Goal: Task Accomplishment & Management: Manage account settings

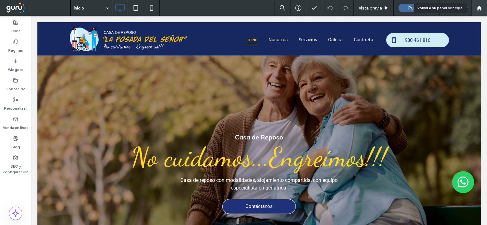
click at [479, 8] on use at bounding box center [479, 7] width 5 height 5
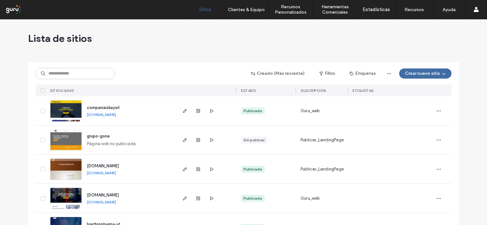
click at [54, 73] on input at bounding box center [75, 73] width 79 height 11
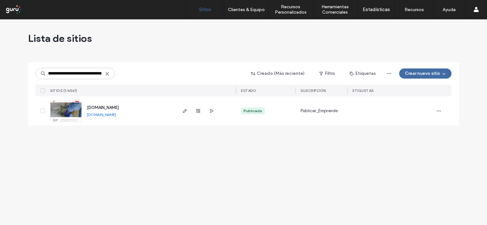
type input "**********"
click at [75, 108] on img at bounding box center [65, 122] width 31 height 43
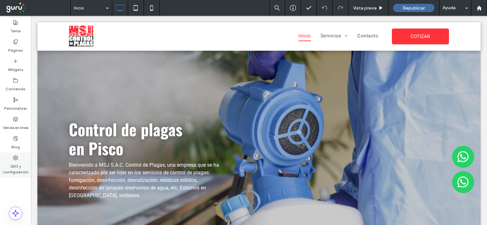
click at [16, 157] on use at bounding box center [15, 158] width 4 height 4
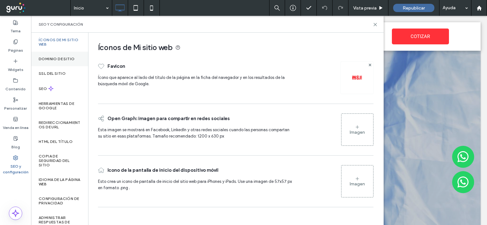
click at [60, 59] on label "Dominio de sitio" at bounding box center [57, 59] width 36 height 4
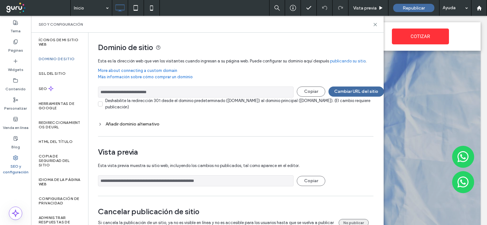
click at [345, 220] on button "No publicar" at bounding box center [354, 223] width 30 height 8
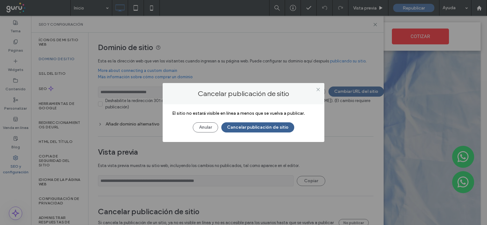
click at [261, 126] on button "Cancelar publicación de sitio" at bounding box center [258, 128] width 73 height 10
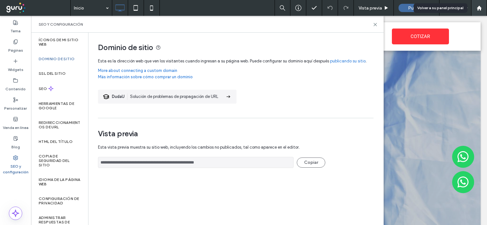
click at [479, 8] on use at bounding box center [479, 7] width 5 height 5
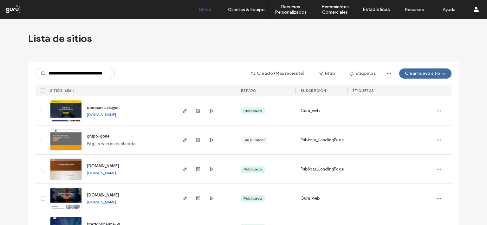
scroll to position [0, 22]
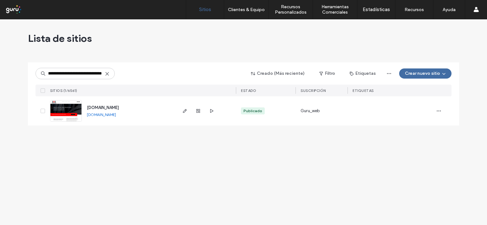
type input "**********"
click at [77, 109] on img at bounding box center [65, 122] width 31 height 43
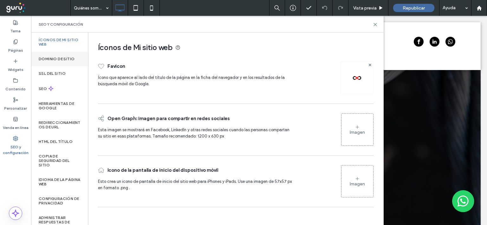
click at [62, 58] on label "Dominio de sitio" at bounding box center [57, 59] width 36 height 4
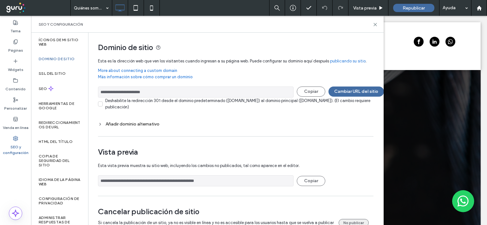
click at [352, 220] on button "No publicar" at bounding box center [354, 223] width 30 height 8
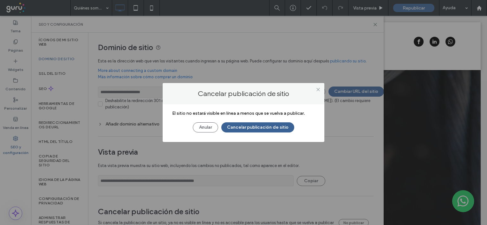
click at [278, 126] on button "Cancelar publicación de sitio" at bounding box center [258, 128] width 73 height 10
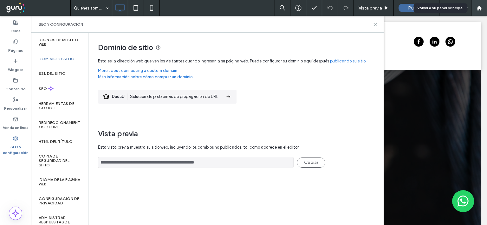
click at [480, 9] on use at bounding box center [479, 7] width 5 height 5
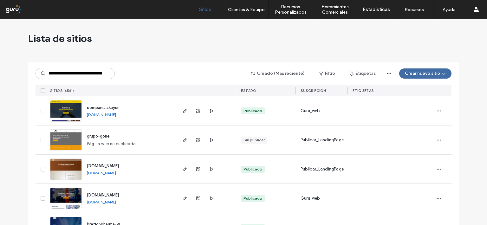
scroll to position [0, 19]
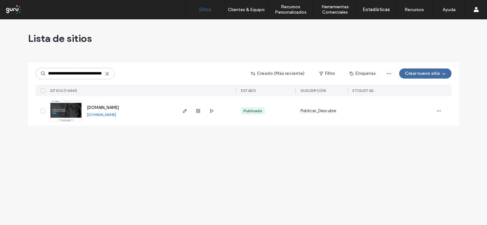
type input "**********"
click at [76, 108] on img at bounding box center [65, 122] width 31 height 43
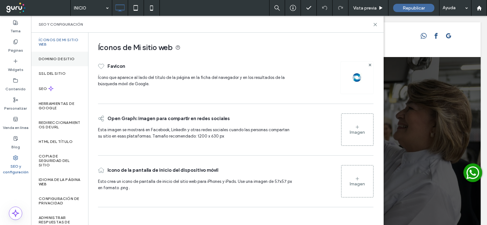
click at [63, 56] on div "Dominio de sitio" at bounding box center [59, 59] width 57 height 15
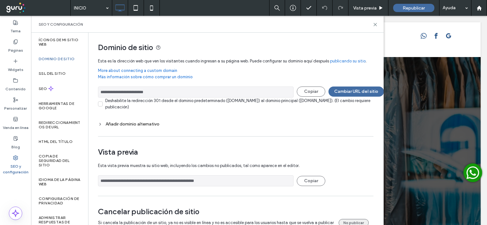
click at [353, 221] on button "No publicar" at bounding box center [354, 223] width 30 height 8
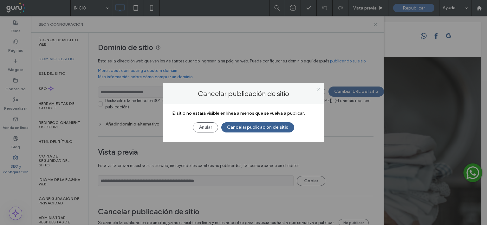
click at [259, 126] on button "Cancelar publicación de sitio" at bounding box center [258, 128] width 73 height 10
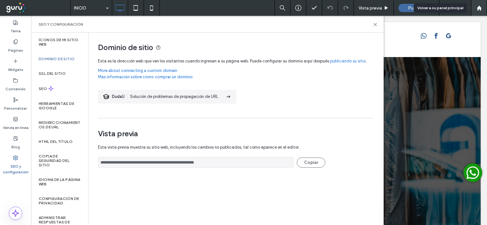
click at [480, 8] on use at bounding box center [479, 7] width 5 height 5
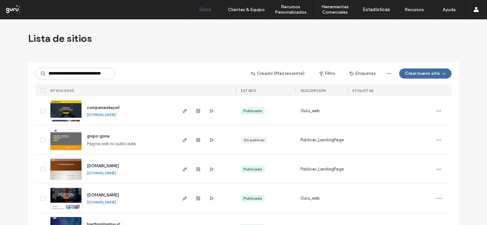
scroll to position [0, 18]
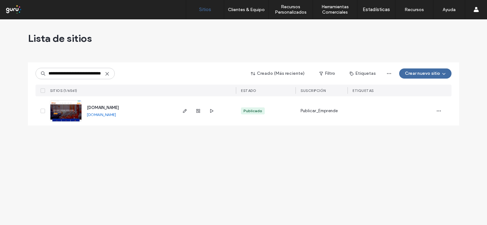
type input "**********"
click at [71, 111] on img at bounding box center [65, 122] width 31 height 43
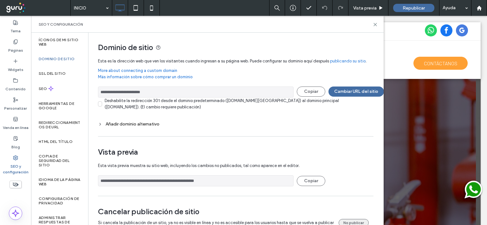
click at [359, 220] on button "No publicar" at bounding box center [354, 223] width 30 height 8
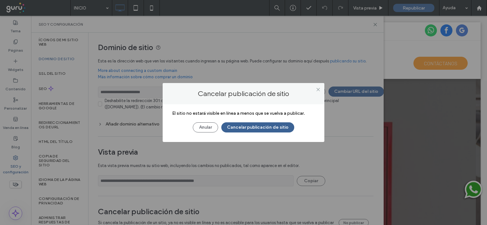
click at [275, 126] on button "Cancelar publicación de sitio" at bounding box center [258, 128] width 73 height 10
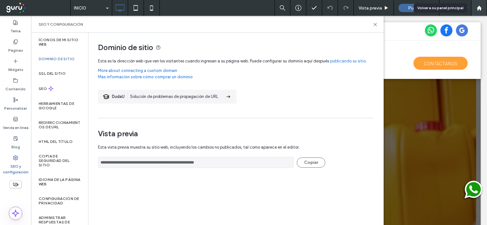
click at [479, 9] on use at bounding box center [479, 7] width 5 height 5
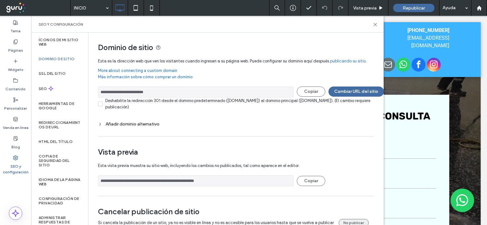
click at [343, 220] on button "No publicar" at bounding box center [354, 223] width 30 height 8
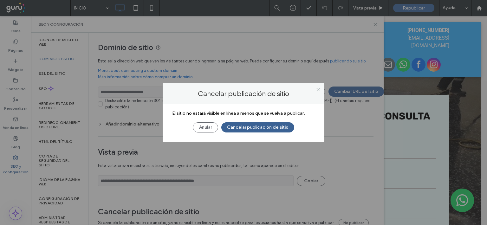
click at [283, 127] on button "Cancelar publicación de sitio" at bounding box center [258, 128] width 73 height 10
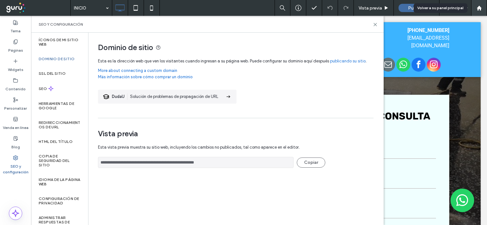
click at [478, 8] on use at bounding box center [479, 7] width 5 height 5
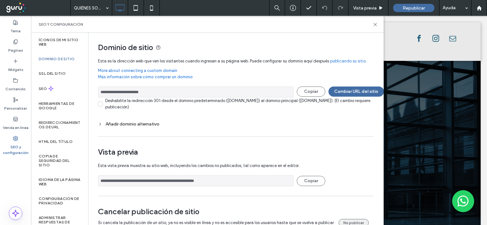
click at [351, 220] on button "No publicar" at bounding box center [354, 223] width 30 height 8
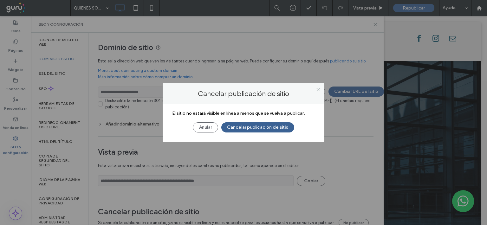
click at [264, 125] on button "Cancelar publicación de sitio" at bounding box center [258, 128] width 73 height 10
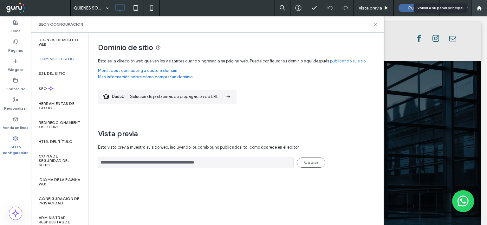
click at [480, 9] on use at bounding box center [479, 7] width 5 height 5
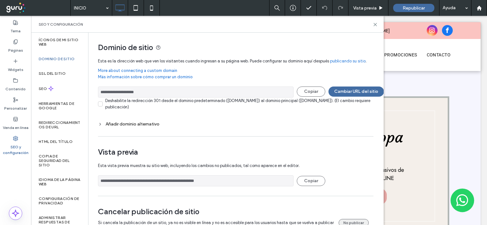
click at [349, 221] on button "No publicar" at bounding box center [354, 223] width 30 height 8
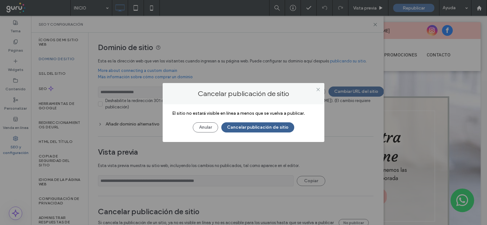
click at [273, 125] on button "Cancelar publicación de sitio" at bounding box center [258, 128] width 73 height 10
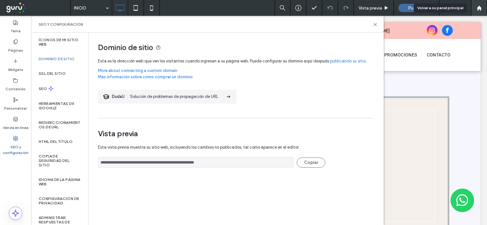
click at [481, 8] on use at bounding box center [479, 7] width 5 height 5
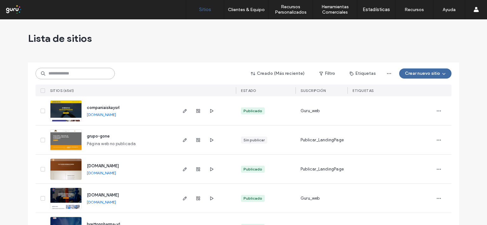
click at [53, 73] on input at bounding box center [75, 73] width 79 height 11
paste input "**********"
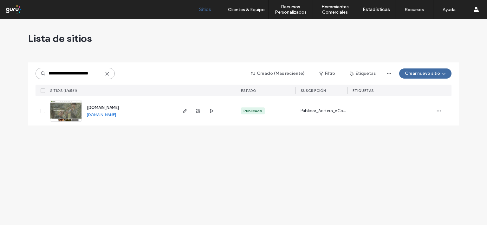
type input "**********"
click at [75, 110] on img at bounding box center [65, 122] width 31 height 43
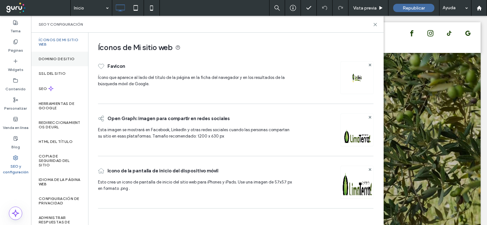
click at [58, 58] on label "Dominio de sitio" at bounding box center [57, 59] width 36 height 4
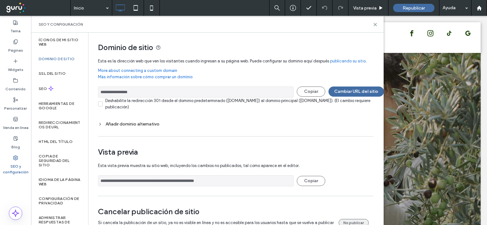
click at [353, 220] on button "No publicar" at bounding box center [354, 223] width 30 height 8
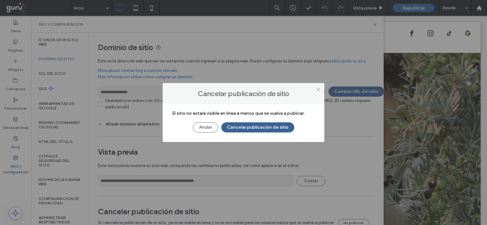
click at [269, 127] on button "Cancelar publicación de sitio" at bounding box center [258, 128] width 73 height 10
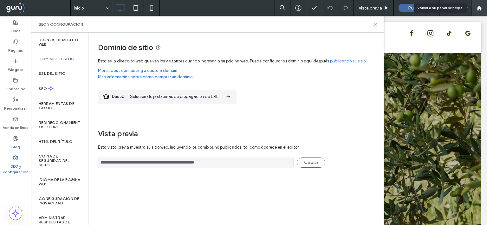
click at [481, 8] on use at bounding box center [479, 7] width 5 height 5
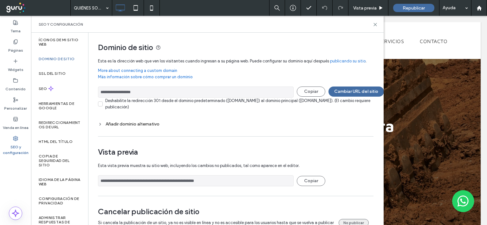
click at [349, 220] on button "No publicar" at bounding box center [354, 223] width 30 height 8
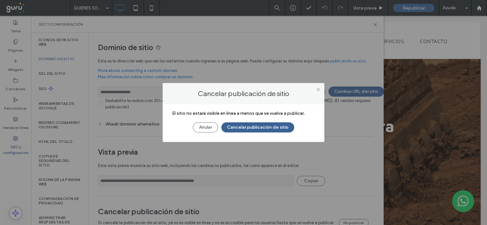
click at [268, 125] on button "Cancelar publicación de sitio" at bounding box center [258, 128] width 73 height 10
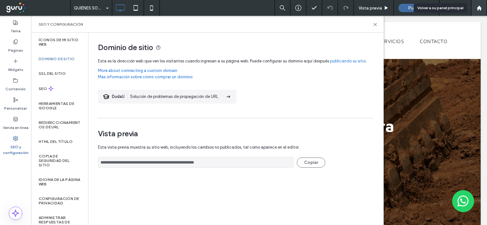
click at [479, 8] on use at bounding box center [479, 7] width 5 height 5
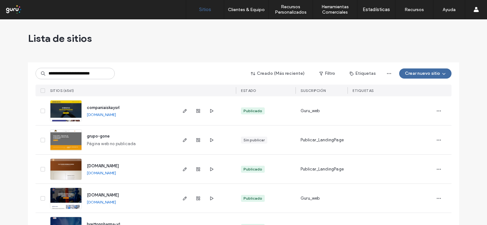
scroll to position [0, 2]
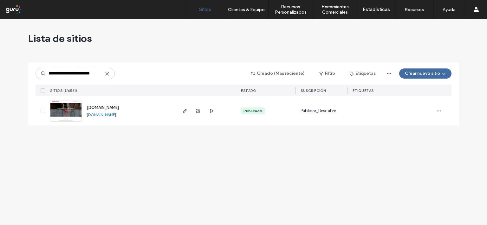
type input "**********"
click at [74, 109] on img at bounding box center [65, 122] width 31 height 43
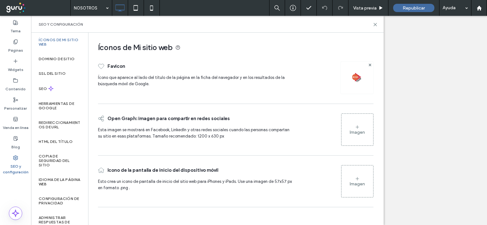
click at [62, 59] on label "Dominio de sitio" at bounding box center [57, 59] width 36 height 4
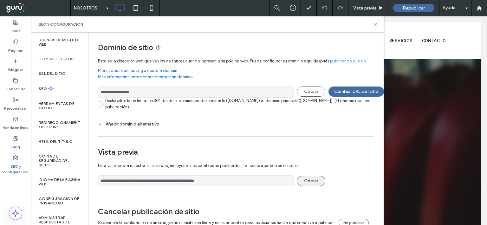
click at [314, 180] on button "Copiar" at bounding box center [311, 181] width 29 height 10
click at [353, 220] on button "No publicar" at bounding box center [354, 223] width 30 height 8
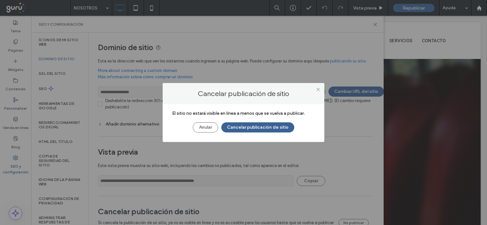
click at [268, 125] on button "Cancelar publicación de sitio" at bounding box center [258, 128] width 73 height 10
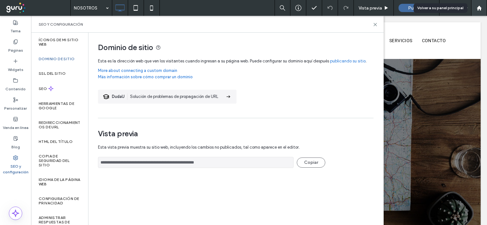
click at [480, 7] on use at bounding box center [479, 7] width 5 height 5
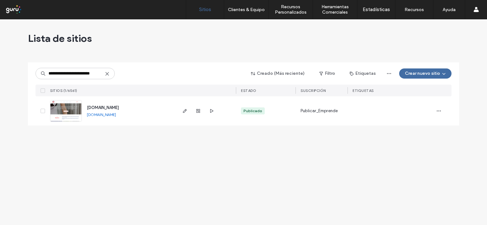
type input "**********"
click at [76, 109] on img at bounding box center [65, 122] width 31 height 43
click at [77, 110] on img at bounding box center [65, 122] width 31 height 43
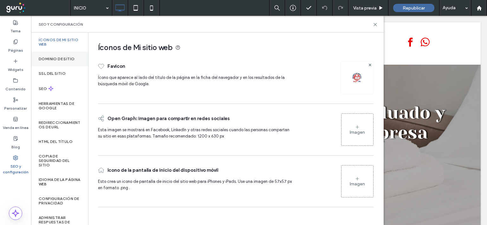
click at [62, 57] on label "Dominio de sitio" at bounding box center [57, 59] width 36 height 4
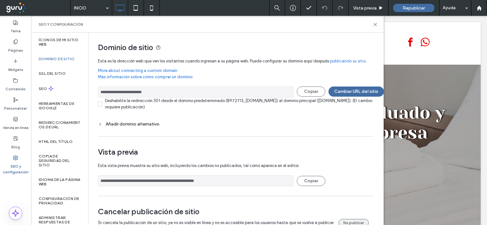
click at [358, 221] on button "No publicar" at bounding box center [354, 223] width 30 height 8
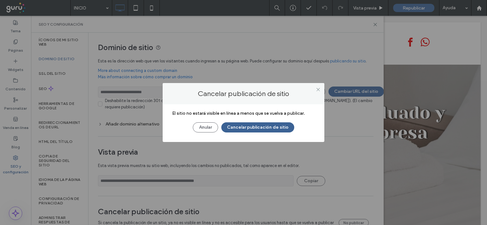
click at [284, 126] on button "Cancelar publicación de sitio" at bounding box center [258, 128] width 73 height 10
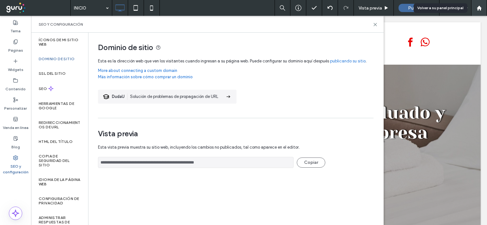
click at [480, 8] on use at bounding box center [479, 7] width 5 height 5
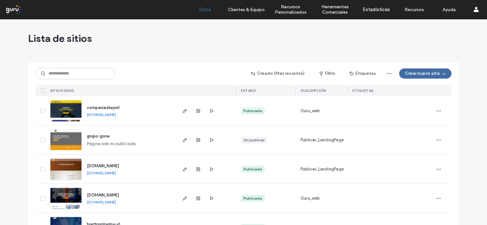
click at [55, 72] on input at bounding box center [75, 73] width 79 height 11
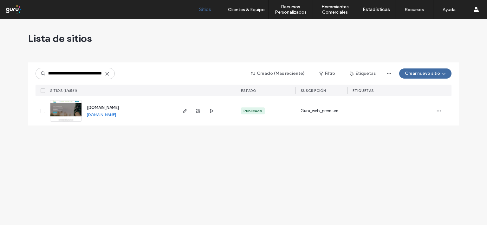
type input "**********"
click at [73, 109] on img at bounding box center [65, 122] width 31 height 43
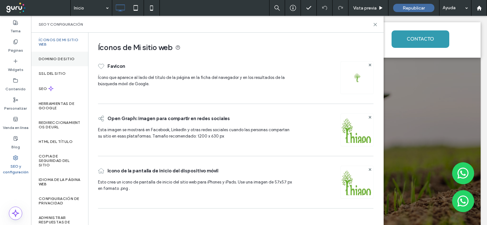
click at [69, 57] on label "Dominio de sitio" at bounding box center [57, 59] width 36 height 4
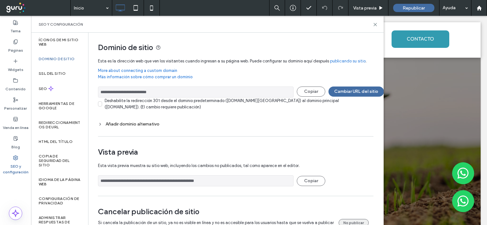
click at [360, 220] on button "No publicar" at bounding box center [354, 223] width 30 height 8
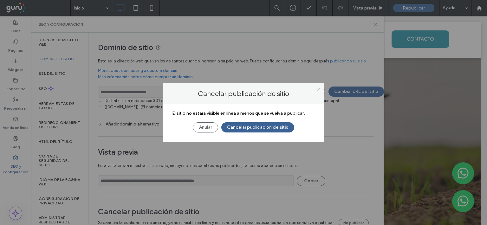
click at [270, 126] on button "Cancelar publicación de sitio" at bounding box center [258, 128] width 73 height 10
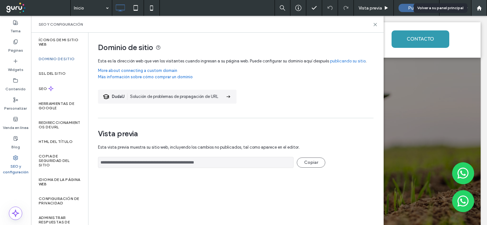
click at [480, 8] on use at bounding box center [479, 7] width 5 height 5
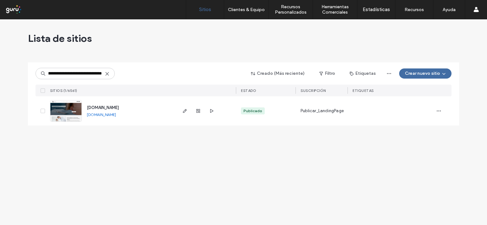
type input "**********"
click at [76, 109] on img at bounding box center [65, 122] width 31 height 43
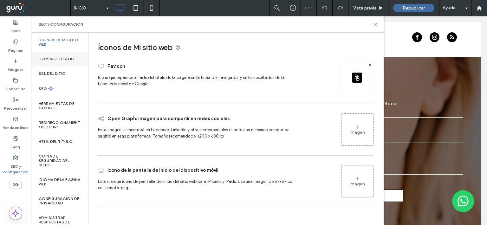
click at [71, 58] on label "Dominio de sitio" at bounding box center [57, 59] width 36 height 4
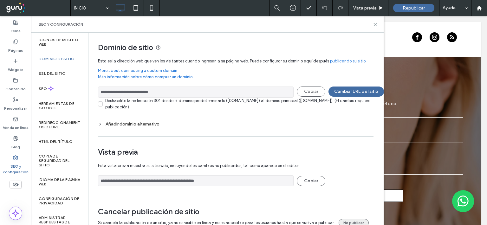
click at [350, 220] on button "No publicar" at bounding box center [354, 223] width 30 height 8
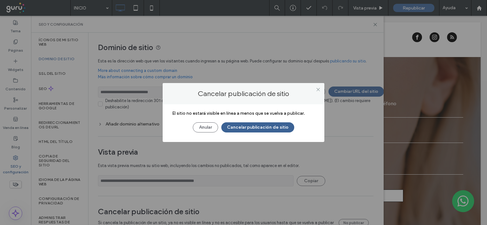
click at [266, 127] on button "Cancelar publicación de sitio" at bounding box center [258, 128] width 73 height 10
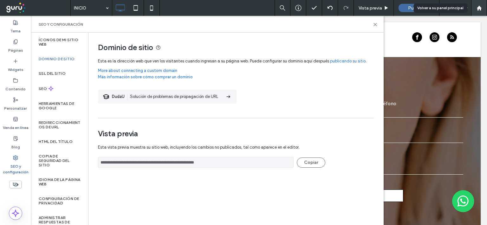
click at [479, 7] on use at bounding box center [479, 7] width 5 height 5
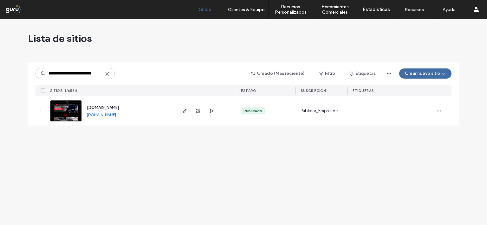
type input "**********"
click at [72, 112] on img at bounding box center [65, 122] width 31 height 43
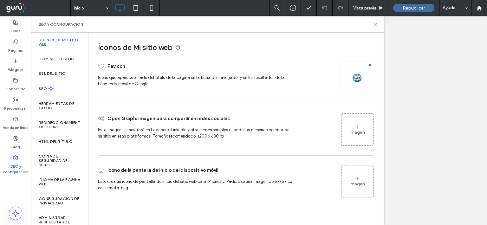
click at [63, 58] on label "Dominio de sitio" at bounding box center [57, 59] width 36 height 4
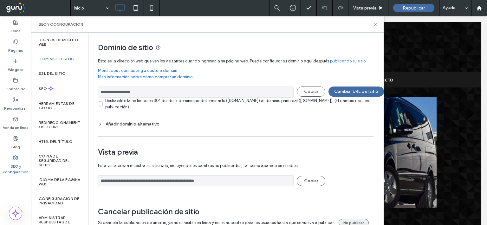
click at [359, 221] on button "No publicar" at bounding box center [354, 223] width 30 height 8
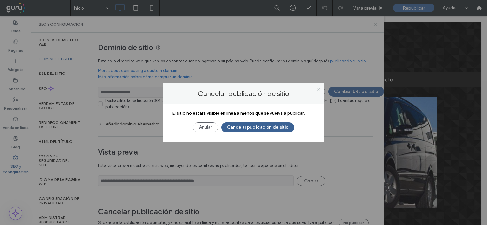
click at [270, 124] on button "Cancelar publicación de sitio" at bounding box center [258, 128] width 73 height 10
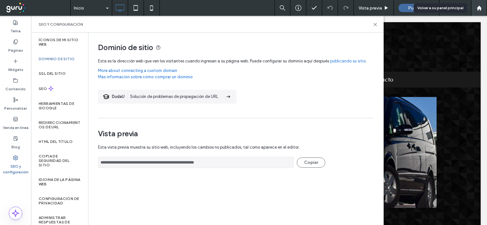
click at [480, 7] on use at bounding box center [479, 7] width 5 height 5
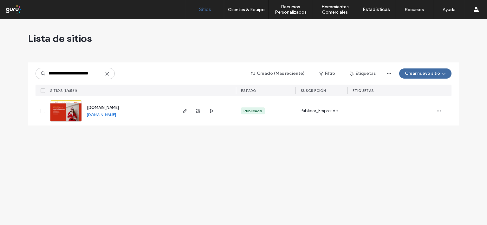
type input "**********"
click at [72, 113] on img at bounding box center [65, 122] width 31 height 43
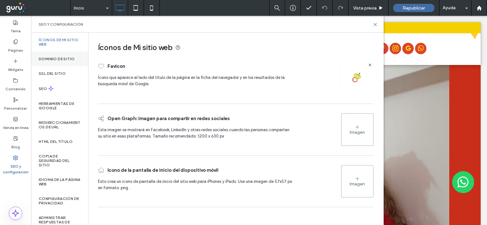
click at [69, 57] on label "Dominio de sitio" at bounding box center [57, 59] width 36 height 4
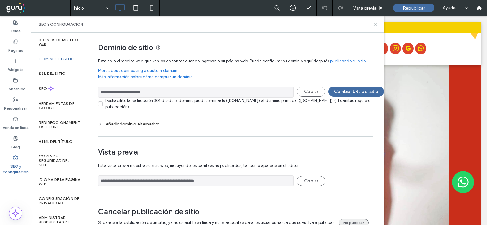
click at [353, 219] on button "No publicar" at bounding box center [354, 223] width 30 height 8
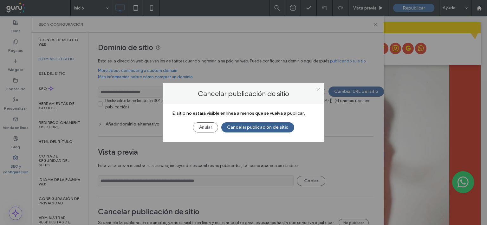
click at [280, 126] on button "Cancelar publicación de sitio" at bounding box center [258, 128] width 73 height 10
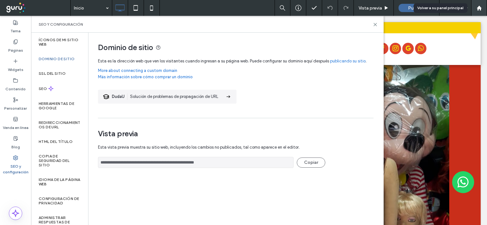
click at [481, 8] on use at bounding box center [479, 7] width 5 height 5
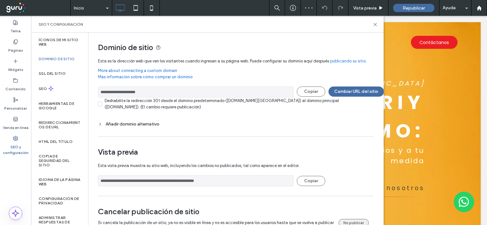
click at [347, 220] on button "No publicar" at bounding box center [354, 223] width 30 height 8
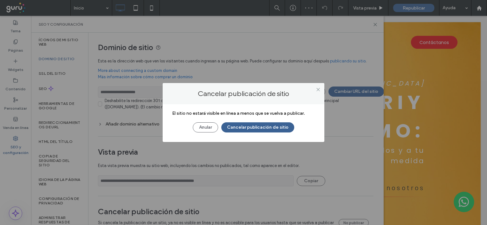
click at [280, 124] on button "Cancelar publicación de sitio" at bounding box center [258, 128] width 73 height 10
